Goal: Navigation & Orientation: Find specific page/section

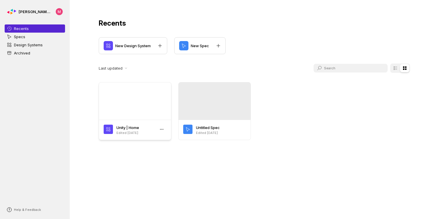
click at [132, 98] on div at bounding box center [135, 100] width 72 height 37
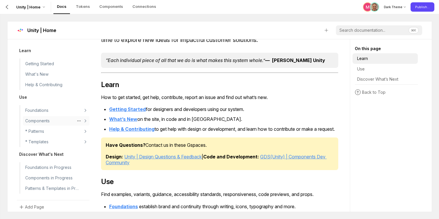
scroll to position [5, 0]
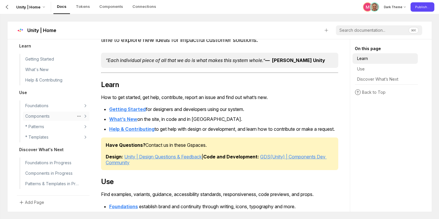
click at [44, 119] on p "Components" at bounding box center [37, 115] width 24 height 7
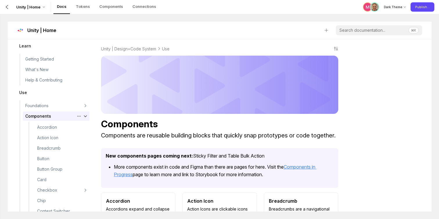
click at [78, 115] on icon at bounding box center [79, 116] width 5 height 5
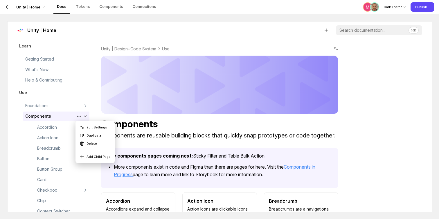
click at [60, 115] on link "Components" at bounding box center [56, 115] width 67 height 9
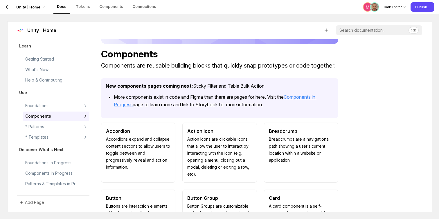
scroll to position [53, 0]
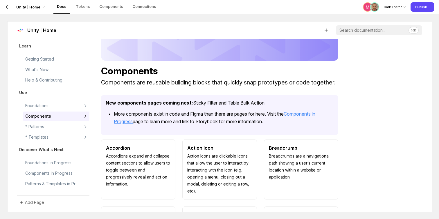
click at [179, 81] on p "Components are reusable building blocks that quickly snap prototypes or code to…" at bounding box center [219, 82] width 237 height 7
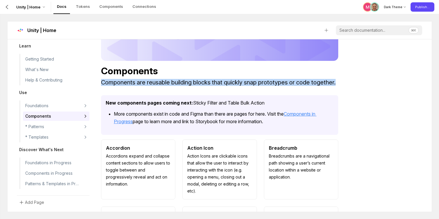
click at [179, 81] on p "Components are reusable building blocks that quickly snap prototypes or code to…" at bounding box center [219, 82] width 237 height 7
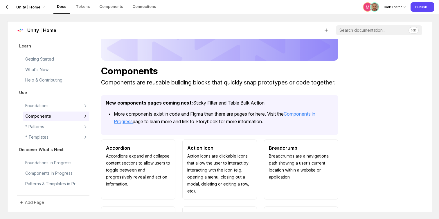
click at [203, 71] on p "Components" at bounding box center [219, 70] width 237 height 11
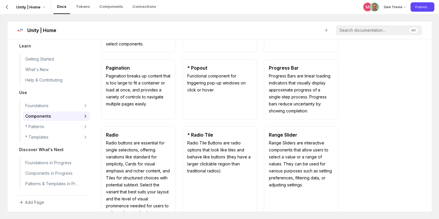
scroll to position [0, 0]
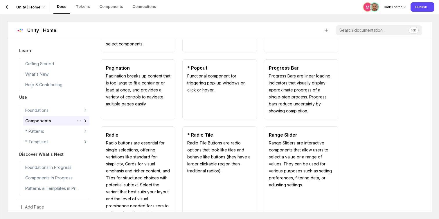
click at [52, 120] on link "Components" at bounding box center [56, 120] width 67 height 9
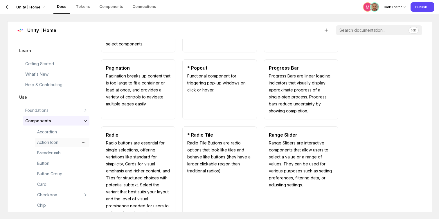
click at [55, 138] on link "Action Icon" at bounding box center [62, 141] width 55 height 9
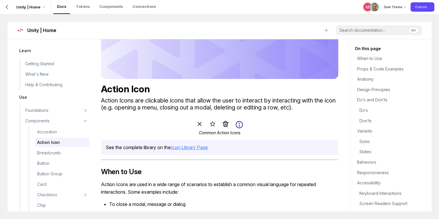
scroll to position [20, 0]
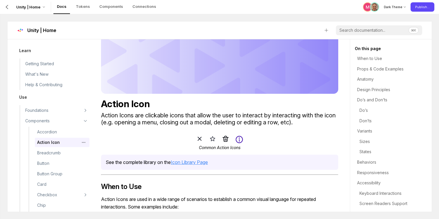
click at [83, 142] on circle at bounding box center [82, 142] width 1 height 1
click at [90, 31] on div "⌘K" at bounding box center [244, 30] width 358 height 10
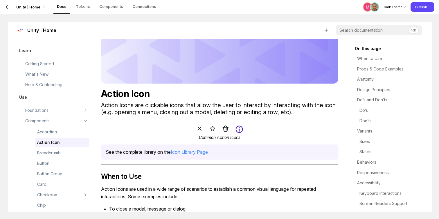
scroll to position [0, 0]
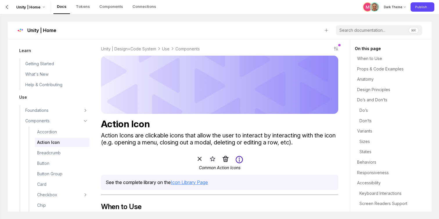
click at [90, 36] on div "Unity | Home ⌘K" at bounding box center [220, 30] width 406 height 17
click at [7, 7] on icon at bounding box center [7, 7] width 5 height 5
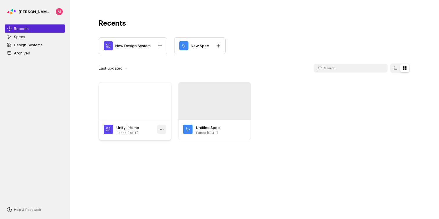
click at [161, 130] on icon at bounding box center [162, 129] width 5 height 5
click at [177, 159] on div "Recents New Design System New Spec Last updated Unity | Home Edited [DATE] Unti…" at bounding box center [255, 109] width 370 height 219
click at [50, 13] on p "[PERSON_NAME] Design System" at bounding box center [35, 12] width 33 height 6
click at [51, 101] on div "[PERSON_NAME] Design System Recents Specs Design Systems Archived Help & Feedba…" at bounding box center [35, 109] width 70 height 219
click at [395, 68] on icon at bounding box center [395, 67] width 3 height 3
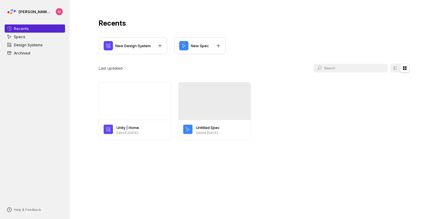
click at [391, 68] on input "checkbox" at bounding box center [391, 68] width 0 height 0
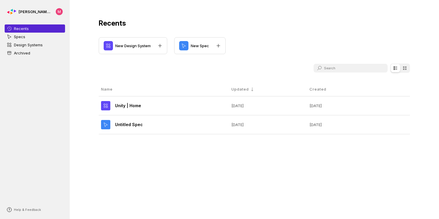
click at [404, 68] on icon at bounding box center [405, 68] width 5 height 5
click at [391, 68] on input "checkbox" at bounding box center [391, 68] width 0 height 0
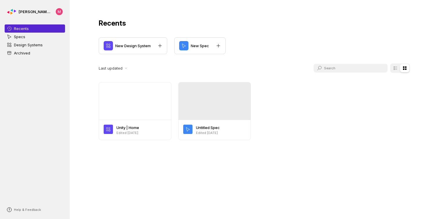
click at [334, 151] on div "Recents New Design System New Spec Last updated Unity | Home Edited [DATE] Unti…" at bounding box center [254, 79] width 349 height 158
click at [286, 158] on div "Recents New Design System New Spec Last updated Unity | Home Edited [DATE] Unti…" at bounding box center [254, 79] width 349 height 158
click at [125, 68] on icon at bounding box center [126, 68] width 2 height 2
click at [148, 68] on div "Last updated" at bounding box center [255, 67] width 312 height 9
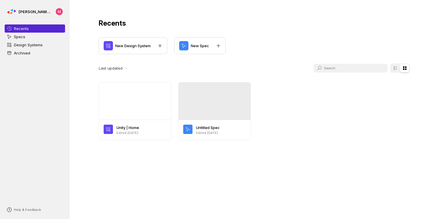
click at [317, 34] on div "Recents New Design System New Spec Last updated Unity | Home Edited [DATE] Unti…" at bounding box center [254, 79] width 349 height 158
click at [298, 45] on div "New Design System New Spec" at bounding box center [255, 45] width 312 height 17
